Goal: Find specific page/section: Find specific page/section

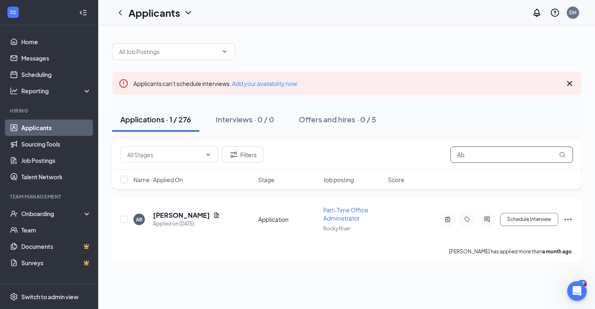
type input "A"
type input "Kaylee"
click at [182, 214] on h5 "[PERSON_NAME]" at bounding box center [181, 215] width 57 height 9
click at [182, 216] on h5 "[PERSON_NAME]" at bounding box center [181, 215] width 57 height 9
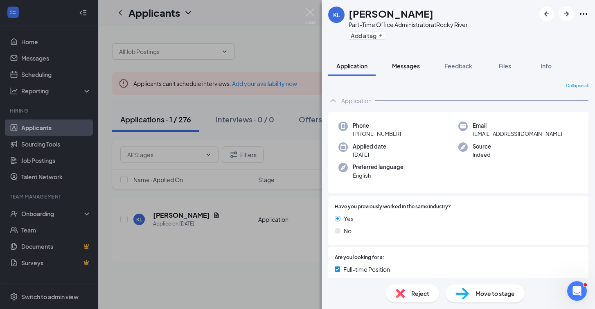
click at [402, 69] on span "Messages" at bounding box center [406, 65] width 28 height 7
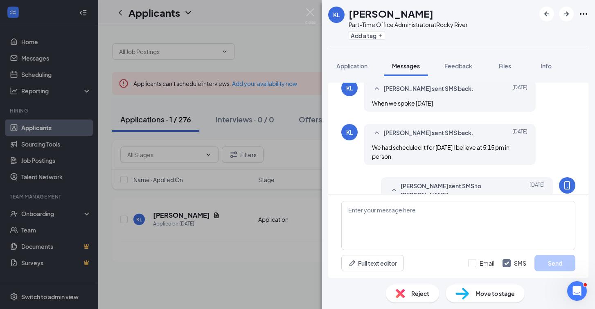
scroll to position [383, 0]
